Goal: Transaction & Acquisition: Book appointment/travel/reservation

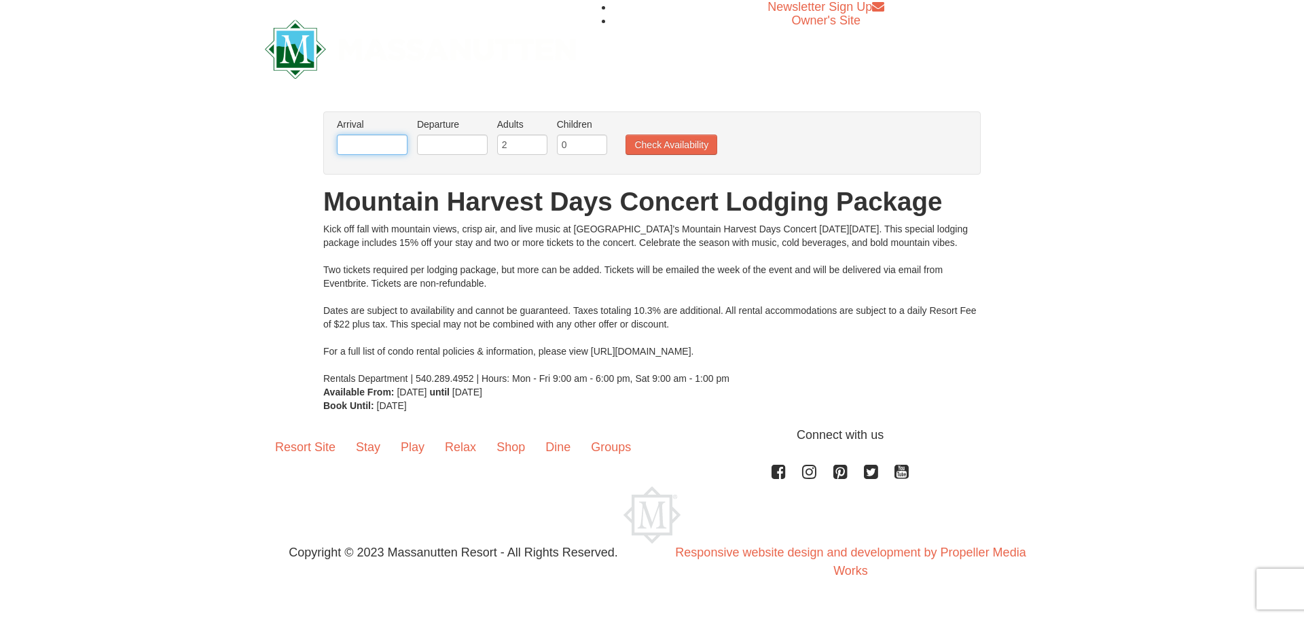
click at [368, 148] on input "text" at bounding box center [372, 144] width 71 height 20
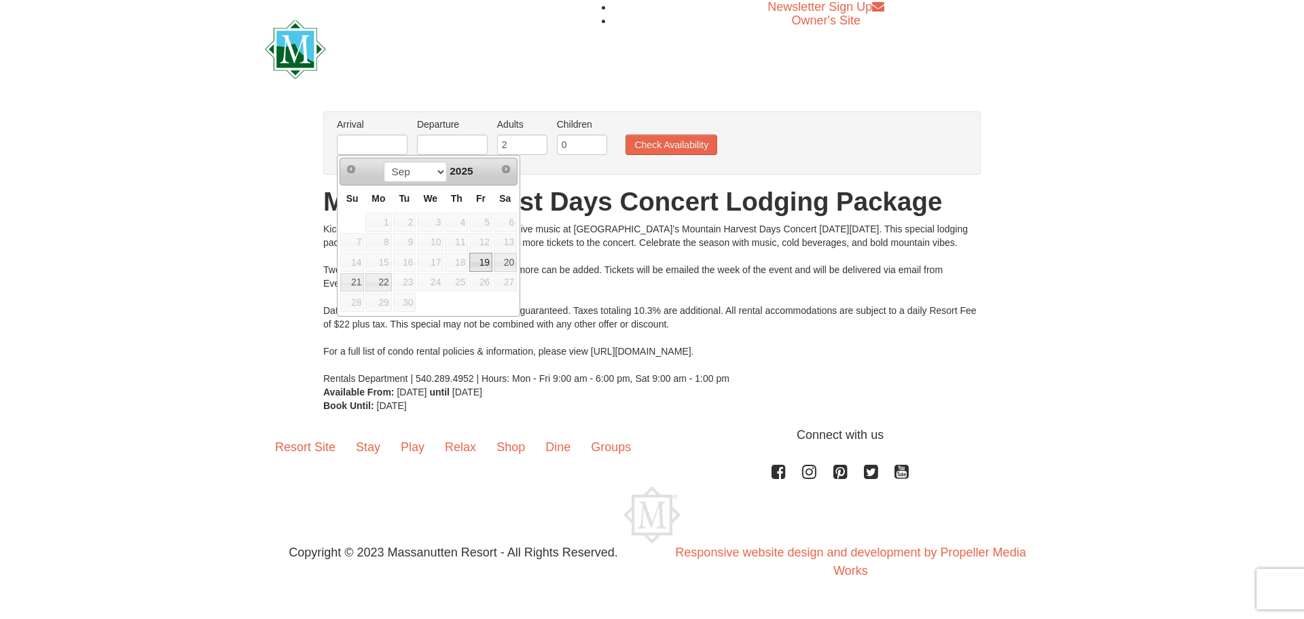
click at [481, 265] on link "19" at bounding box center [480, 262] width 23 height 19
type input "[DATE]"
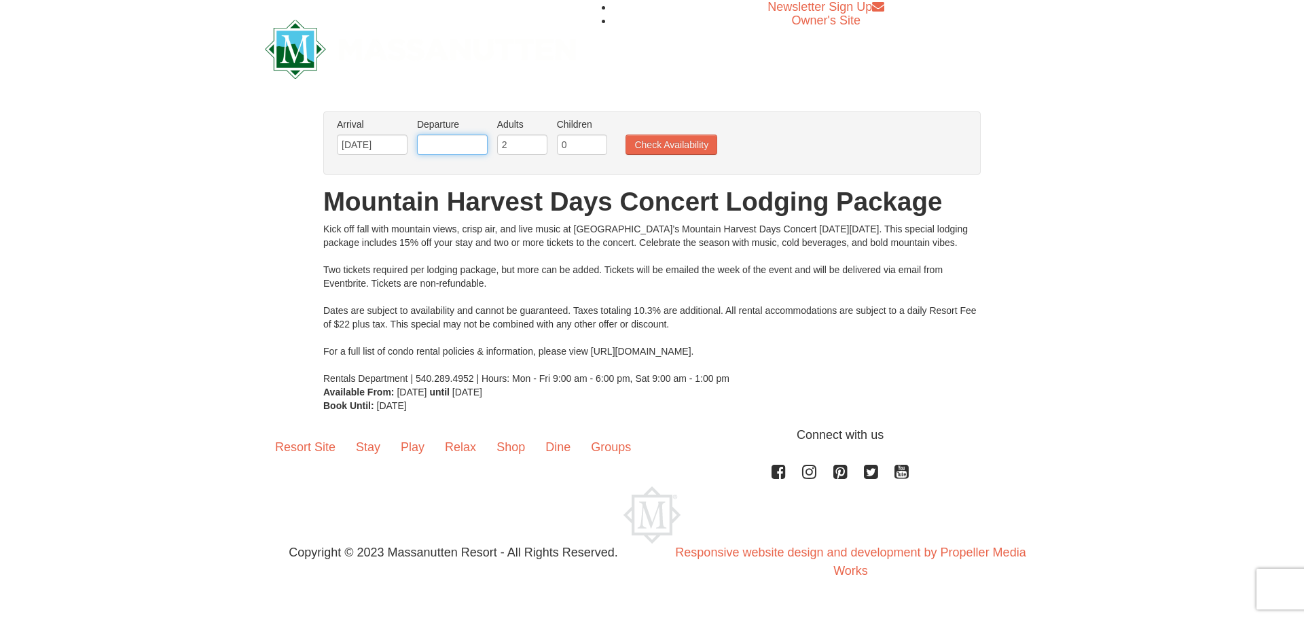
click at [438, 142] on input "text" at bounding box center [452, 144] width 71 height 20
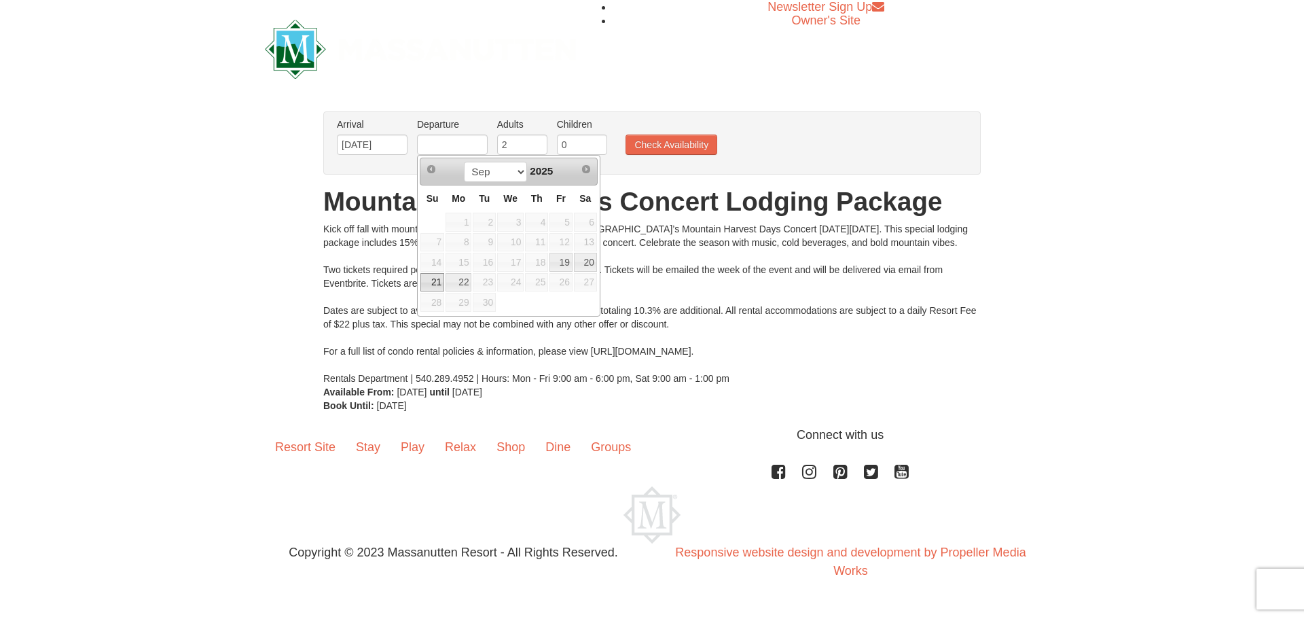
click at [432, 287] on link "21" at bounding box center [432, 282] width 24 height 19
type input "[DATE]"
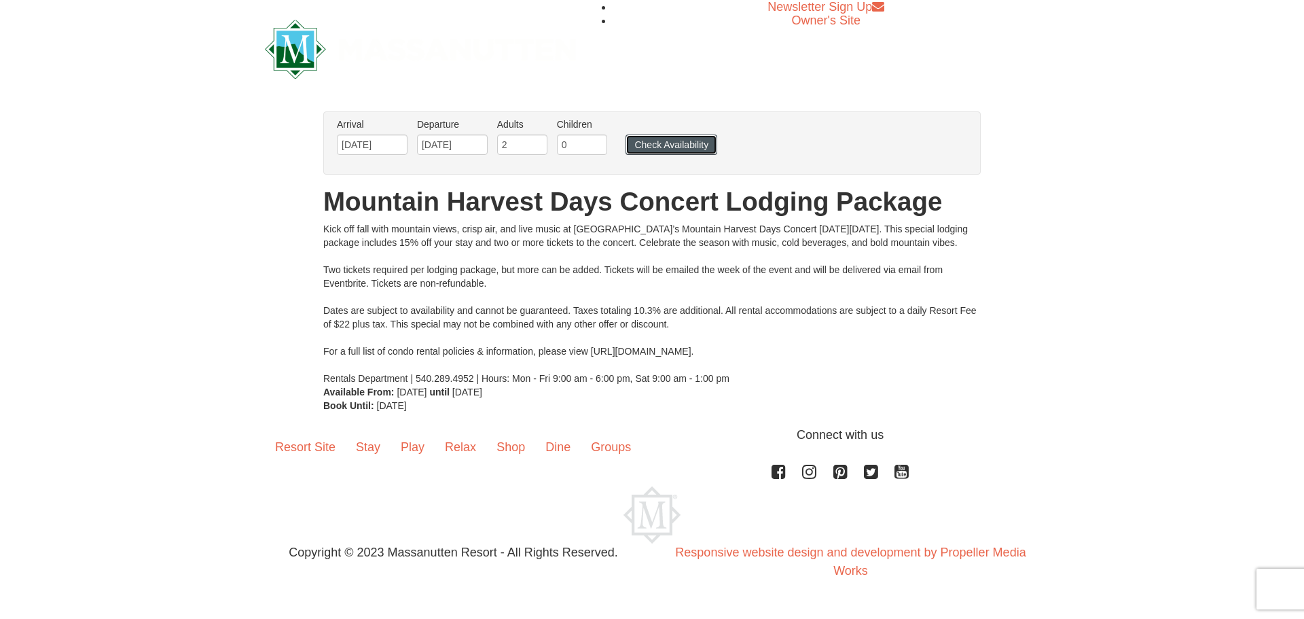
click at [695, 145] on button "Check Availability" at bounding box center [671, 144] width 92 height 20
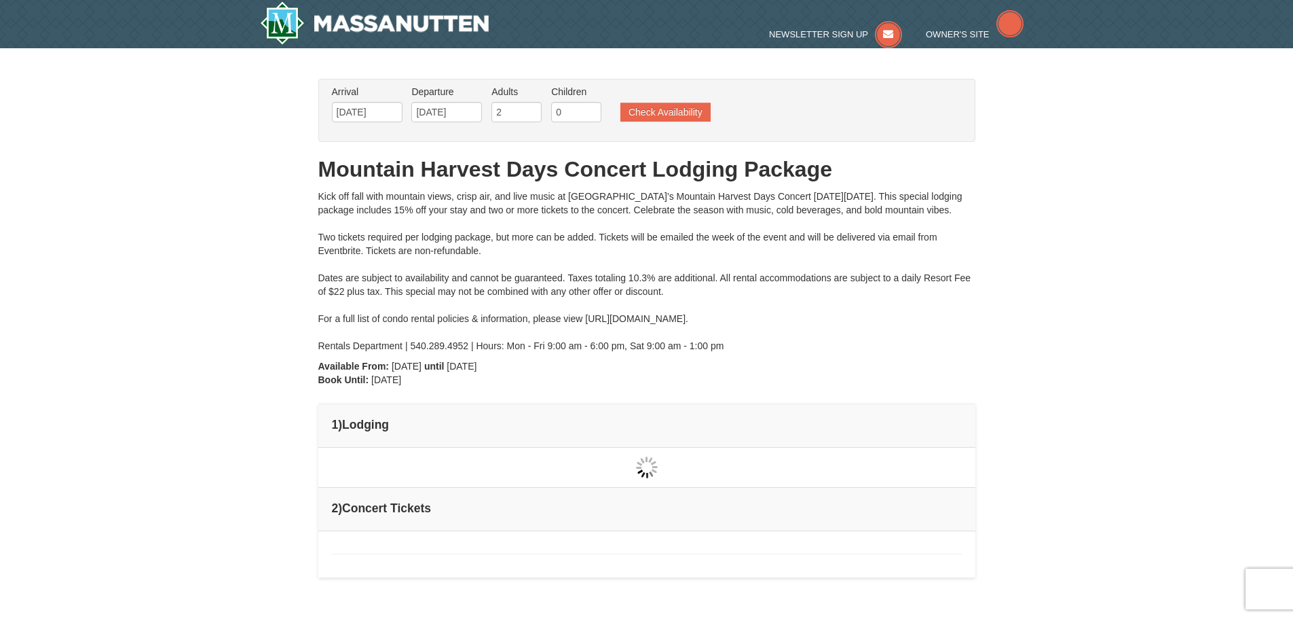
type input "[DATE]"
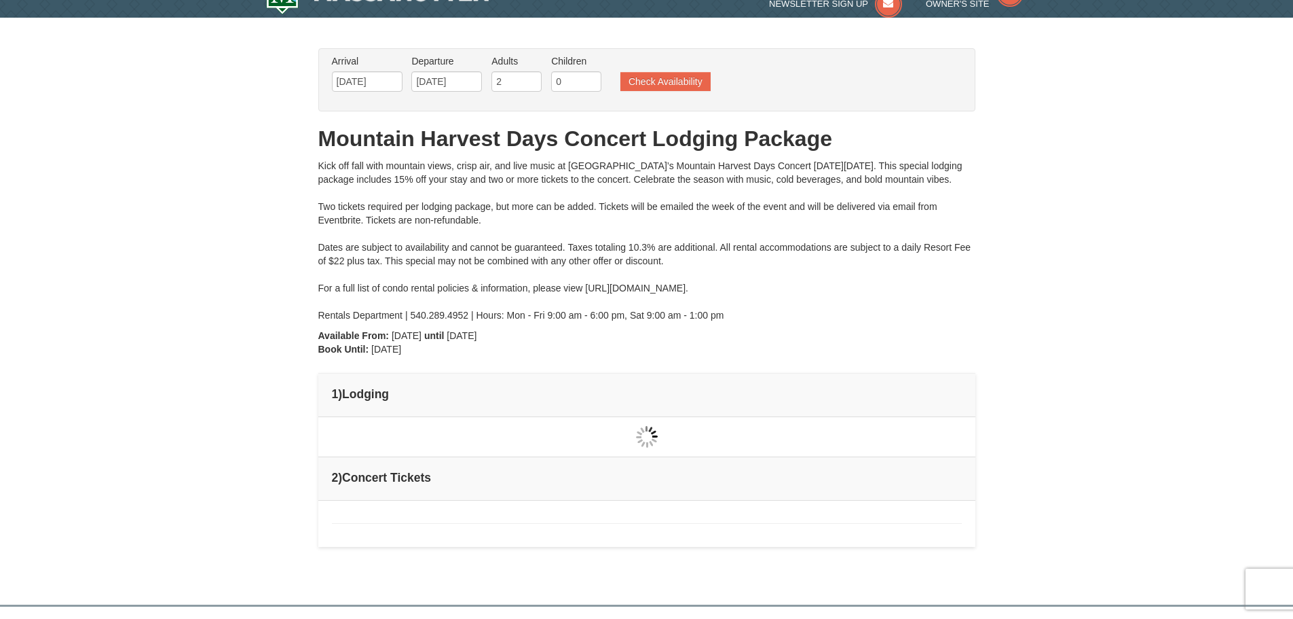
type input "[DATE]"
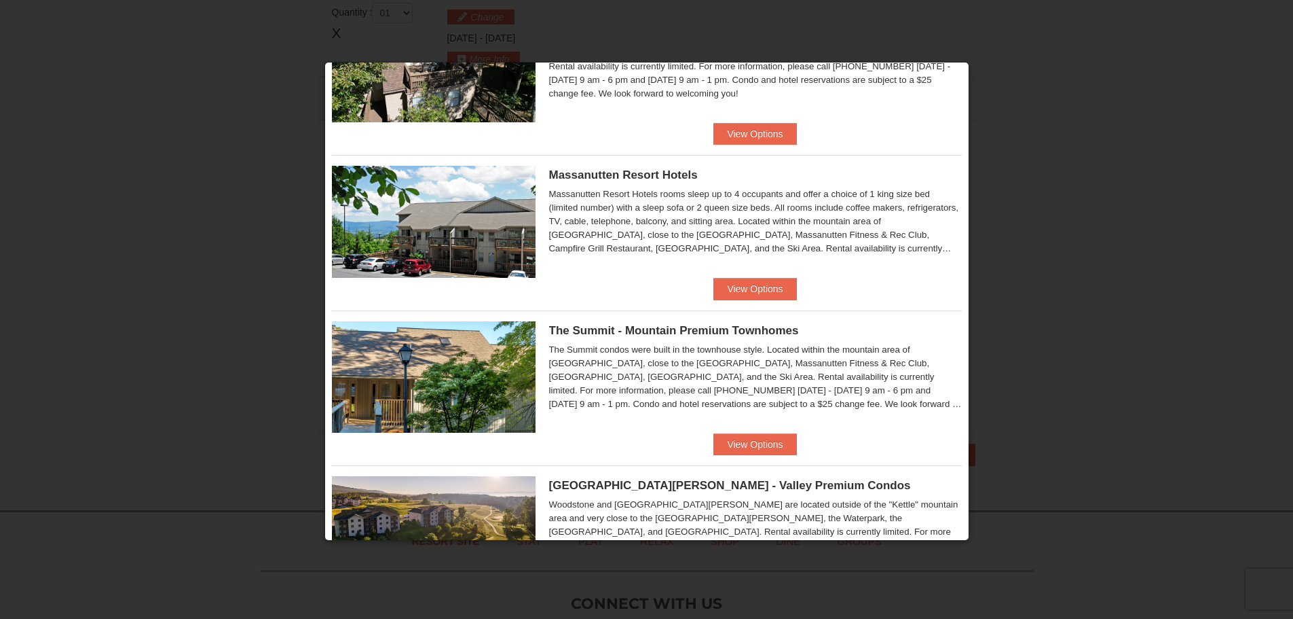
scroll to position [663, 0]
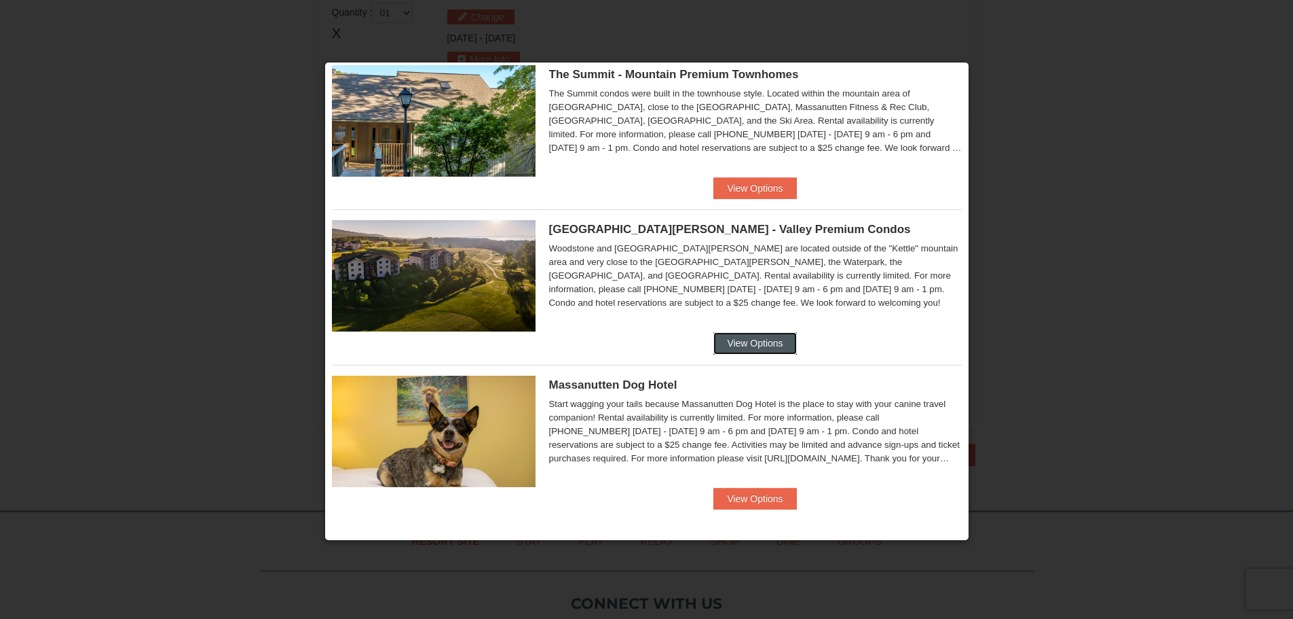
click at [778, 350] on button "View Options" at bounding box center [755, 343] width 83 height 22
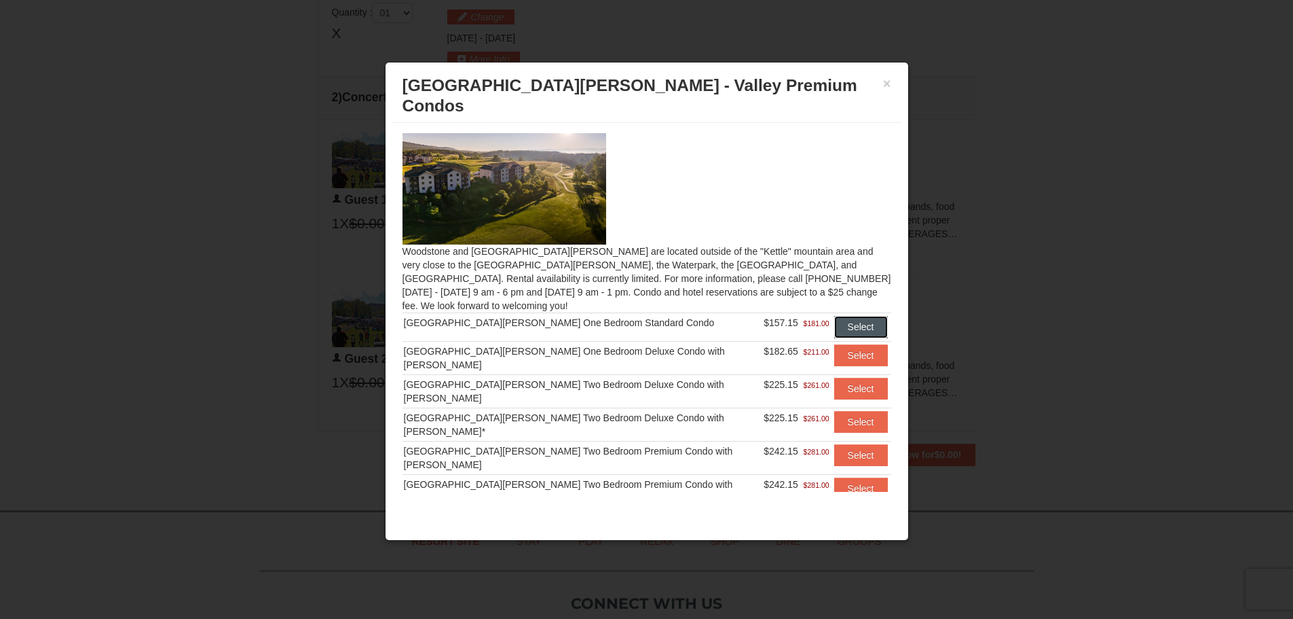
click at [847, 316] on button "Select" at bounding box center [861, 327] width 54 height 22
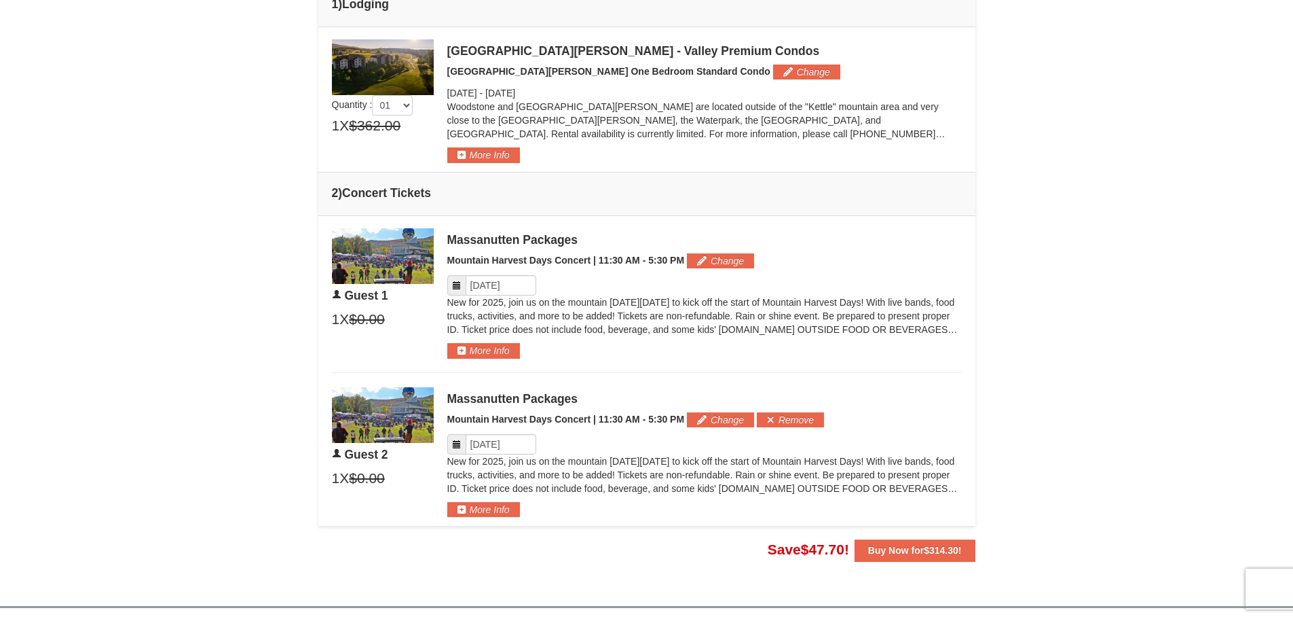
scroll to position [388, 0]
